Goal: Transaction & Acquisition: Subscribe to service/newsletter

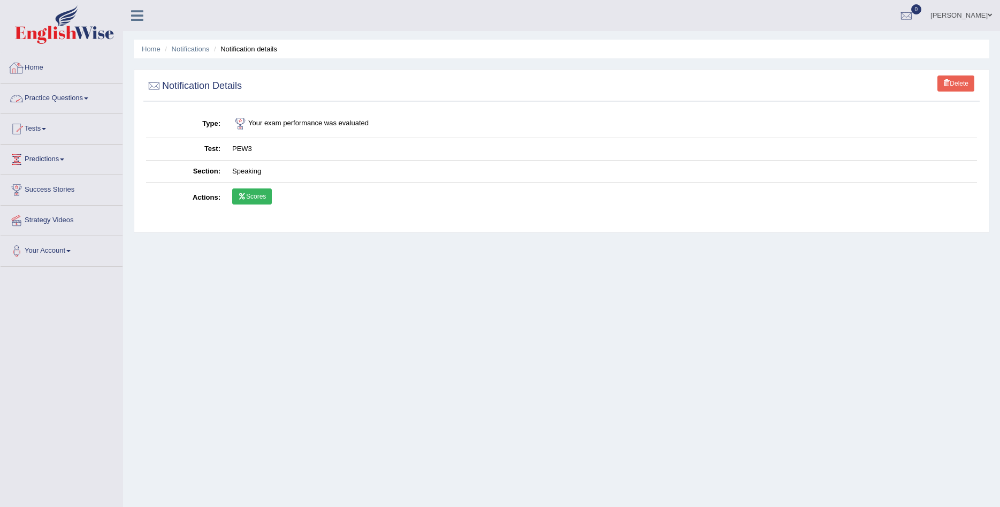
click at [57, 94] on link "Practice Questions" at bounding box center [62, 96] width 122 height 27
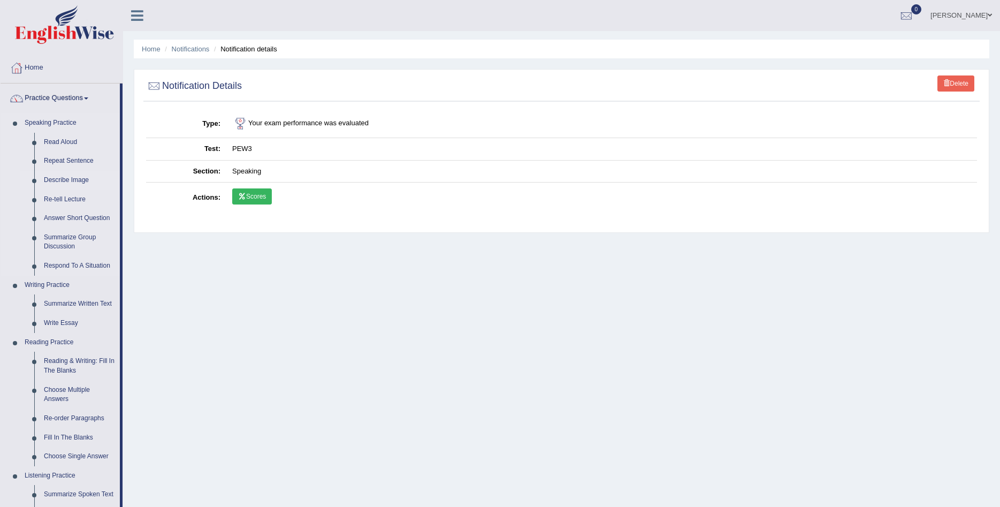
click at [81, 180] on link "Describe Image" at bounding box center [79, 180] width 81 height 19
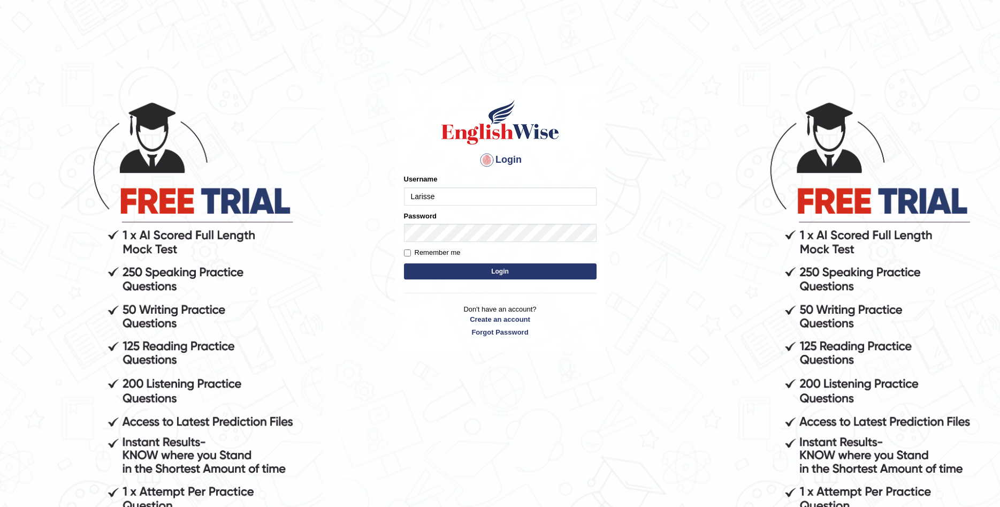
type input "Larisse"
click at [403, 246] on div "Login Please fix the following errors: Username [PERSON_NAME] Password Remember…" at bounding box center [500, 217] width 211 height 268
click at [409, 251] on input "Remember me" at bounding box center [407, 252] width 7 height 7
checkbox input "true"
click at [428, 270] on button "Login" at bounding box center [500, 271] width 193 height 16
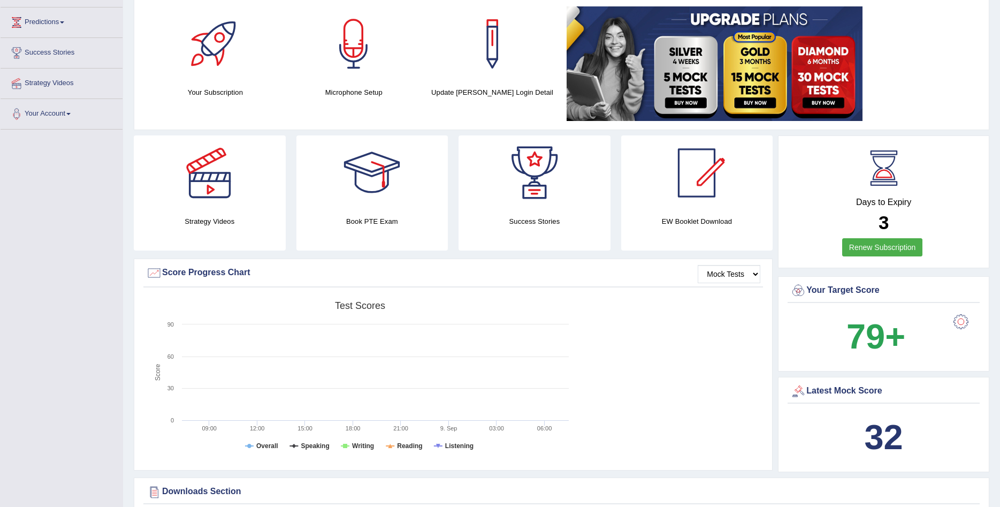
scroll to position [55, 0]
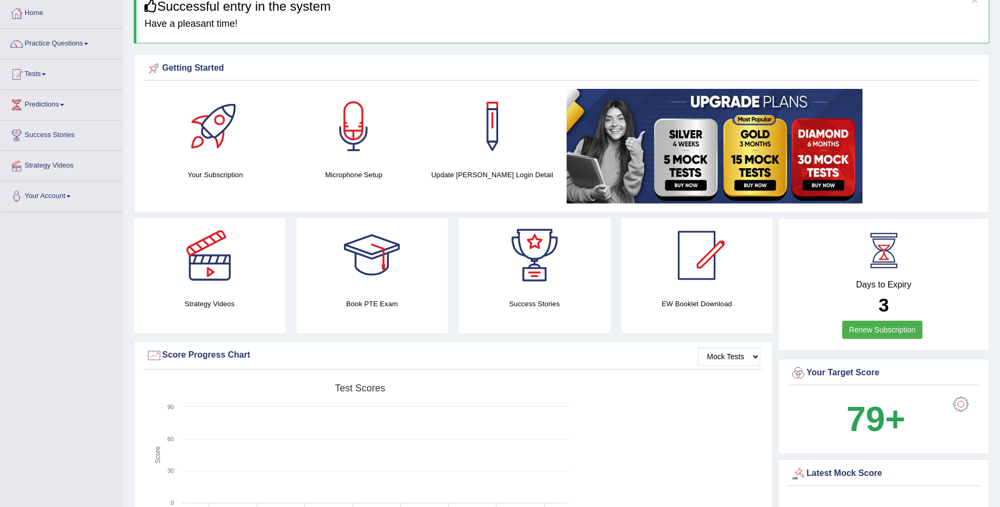
click at [865, 300] on h2 "3" at bounding box center [883, 305] width 187 height 21
click at [869, 328] on link "Renew Subscription" at bounding box center [882, 329] width 81 height 18
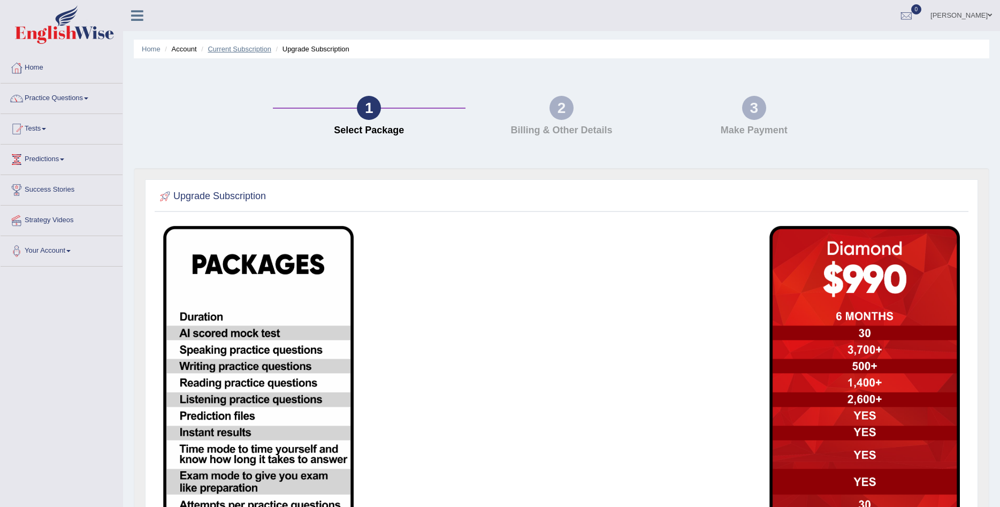
click at [247, 53] on link "Current Subscription" at bounding box center [240, 49] width 64 height 8
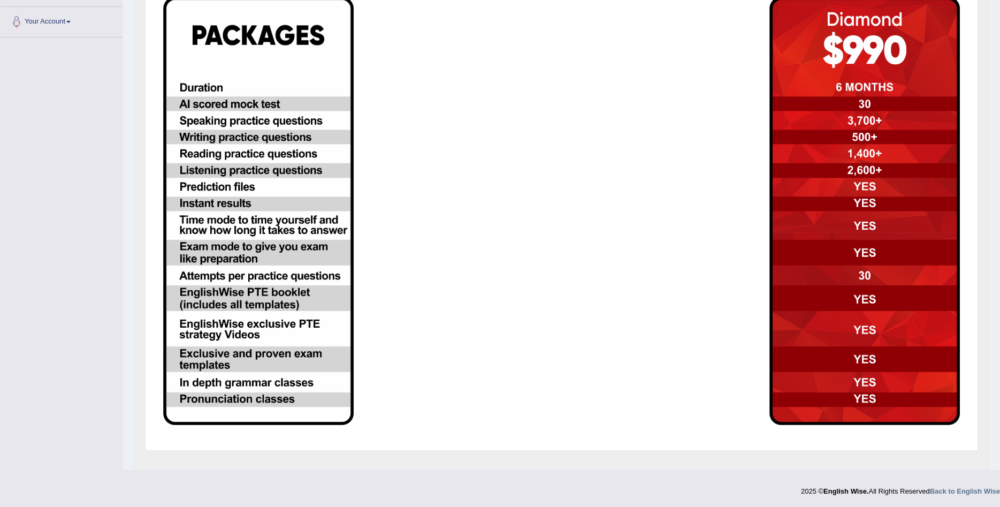
scroll to position [229, 0]
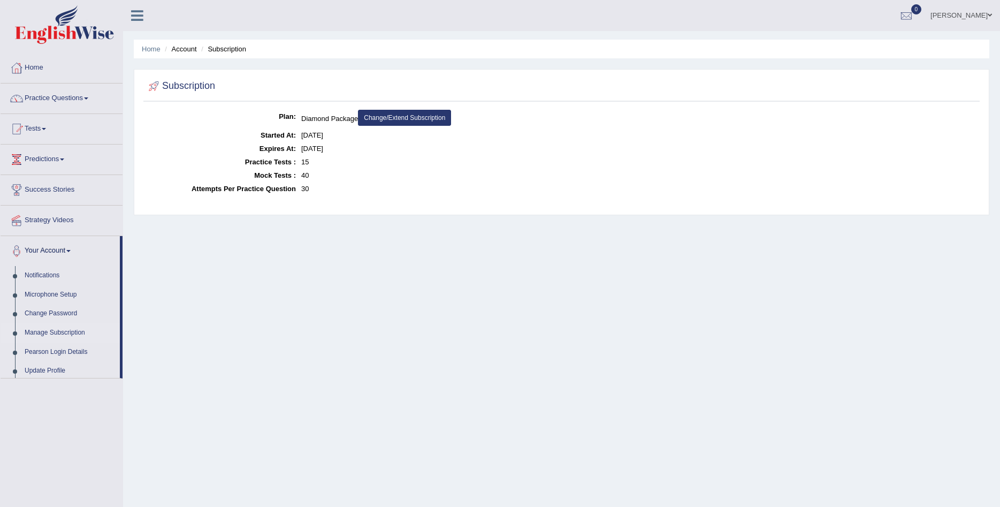
scroll to position [55, 0]
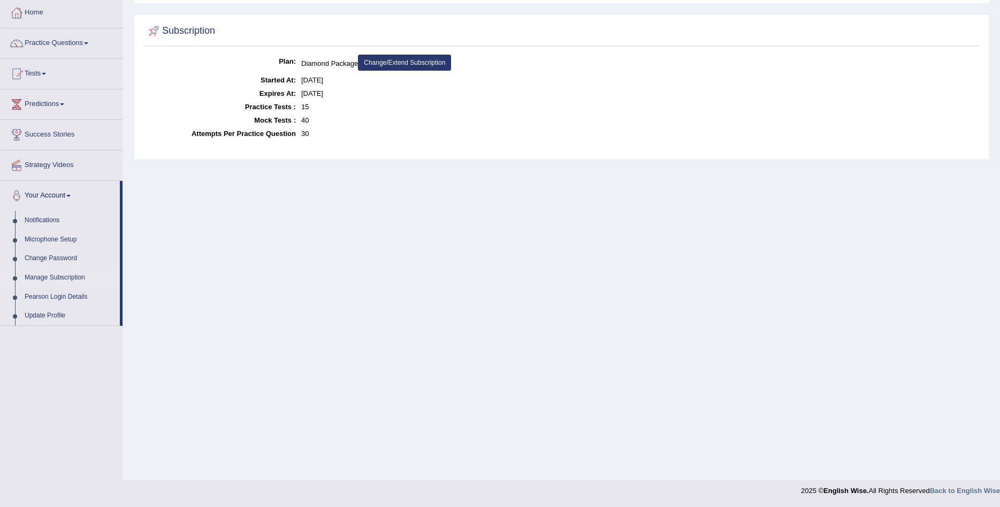
drag, startPoint x: 301, startPoint y: 76, endPoint x: 353, endPoint y: 78, distance: 52.4
click at [353, 78] on dl "Plan: Diamond Package Change/Extend Subscription Started At: Aug 12, 2025 Expir…" at bounding box center [561, 98] width 831 height 86
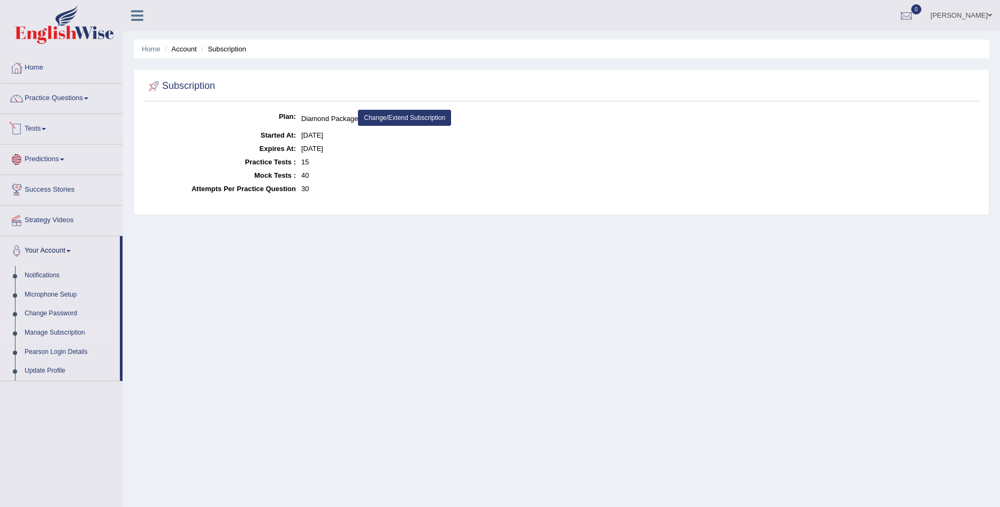
click at [266, 271] on div "Home Account Subscription Subscription Plan: Diamond Package Change/Extend Subs…" at bounding box center [561, 267] width 877 height 535
